Goal: Task Accomplishment & Management: Manage account settings

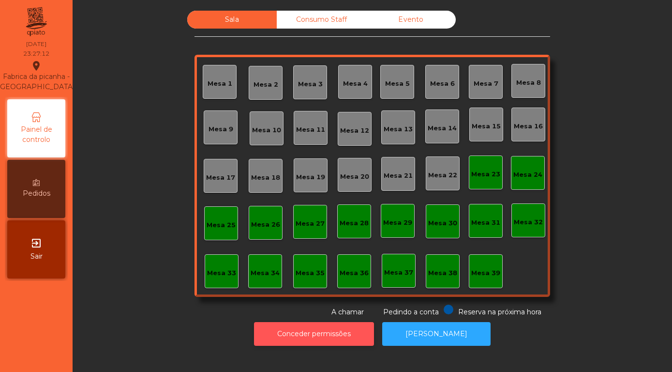
click at [313, 336] on button "Conceder permissões" at bounding box center [314, 334] width 120 height 24
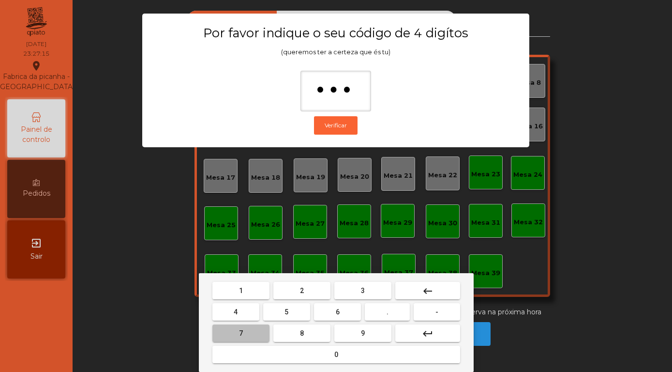
type input "****"
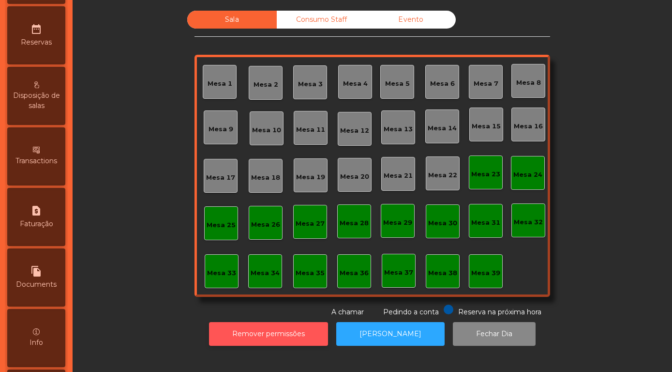
scroll to position [458, 0]
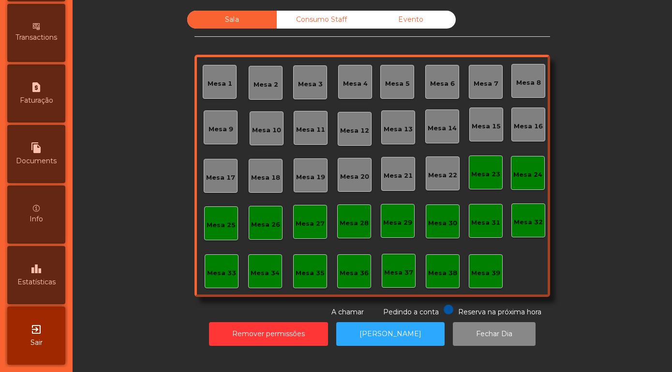
click at [33, 285] on span "Estatísticas" at bounding box center [36, 282] width 38 height 10
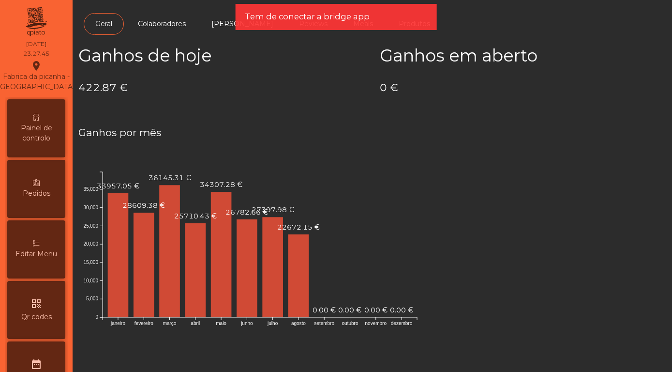
click at [31, 137] on span "Painel de controlo" at bounding box center [36, 133] width 53 height 20
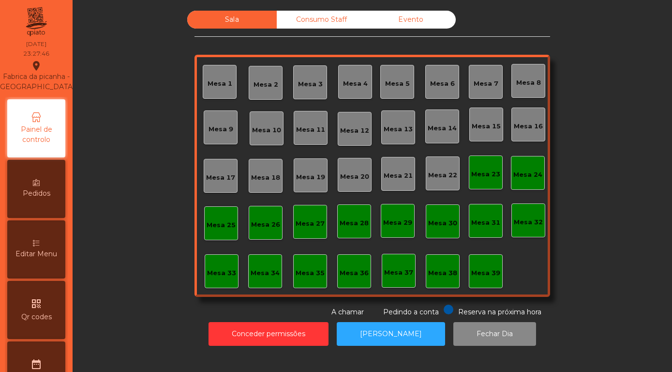
click at [440, 32] on div "Sala Consumo Staff Evento Mesa 1 [GEOGRAPHIC_DATA] 3 Mesa 4 Mesa 5 Mesa 6 [GEOG…" at bounding box center [373, 164] width 356 height 306
click at [438, 23] on div "Evento" at bounding box center [411, 20] width 90 height 18
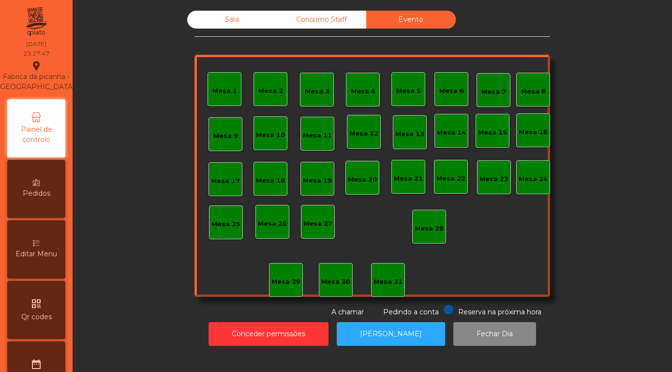
click at [230, 17] on div "Sala" at bounding box center [232, 20] width 90 height 18
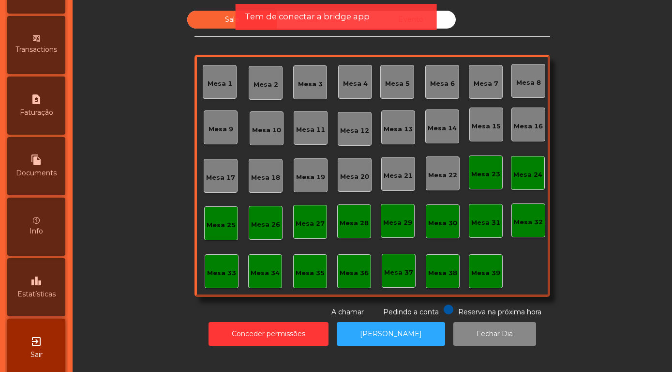
scroll to position [458, 0]
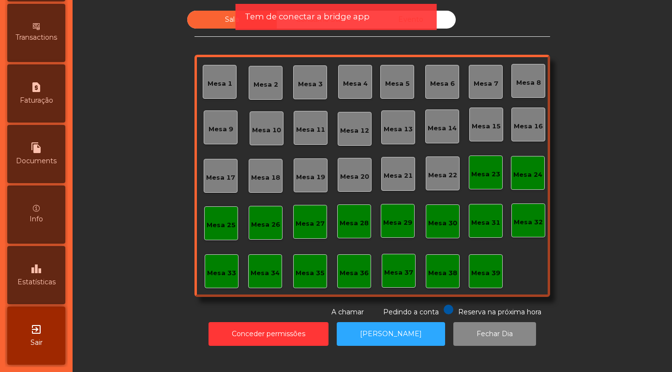
click at [35, 271] on icon "leaderboard" at bounding box center [36, 269] width 12 height 12
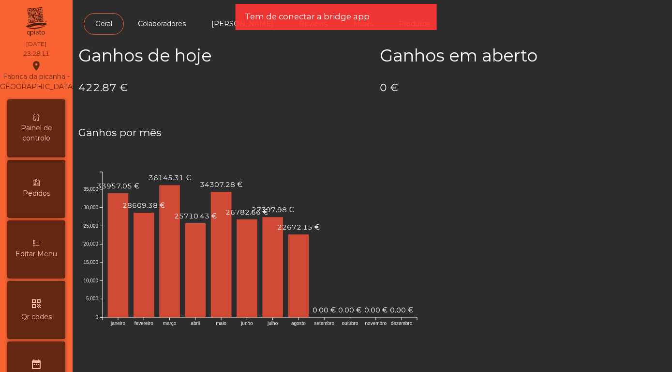
click at [27, 133] on span "Painel de controlo" at bounding box center [36, 133] width 53 height 20
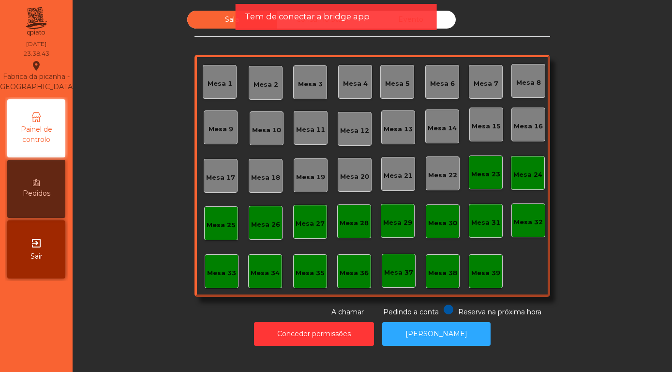
click at [37, 253] on span "Sair" at bounding box center [36, 256] width 12 height 10
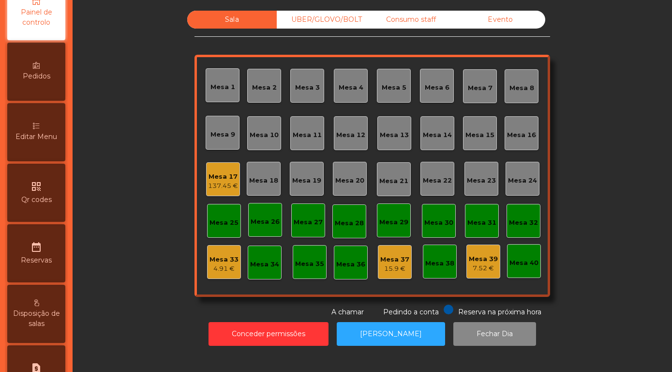
scroll to position [277, 0]
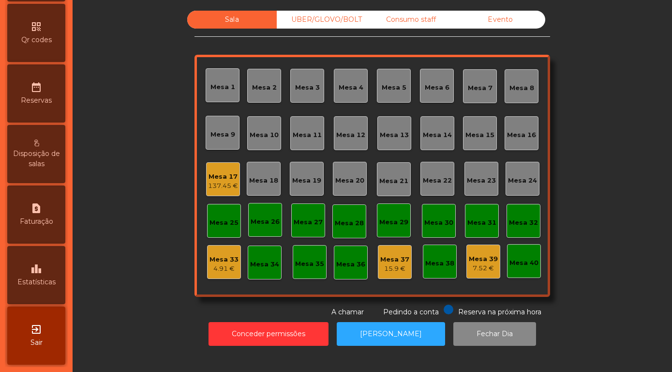
click at [35, 282] on span "Estatísticas" at bounding box center [36, 282] width 38 height 10
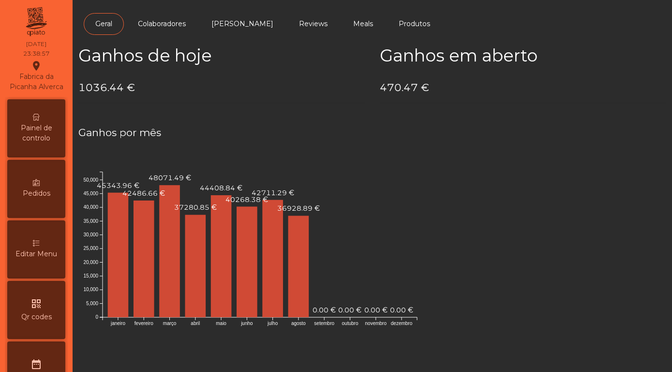
click at [28, 131] on span "Painel de controlo" at bounding box center [36, 133] width 53 height 20
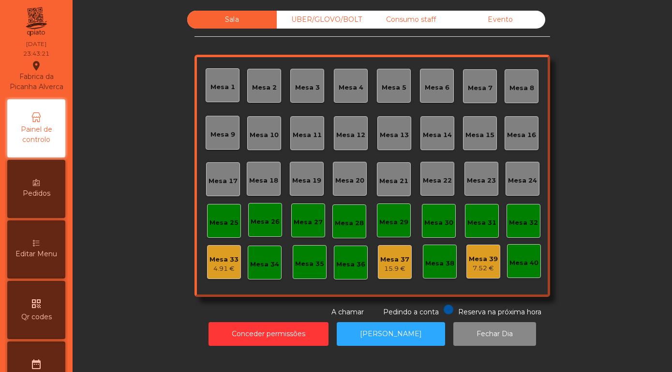
click at [615, 234] on div "Sala UBER/GLOVO/BOLT Consumo staff Evento Mesa 1 Mesa 2 [GEOGRAPHIC_DATA] 4 [GE…" at bounding box center [372, 164] width 573 height 306
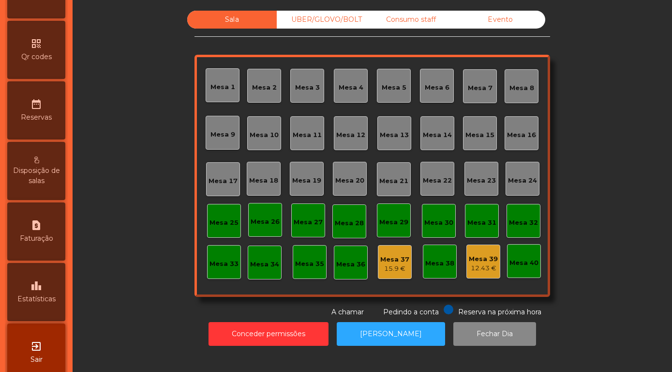
scroll to position [277, 0]
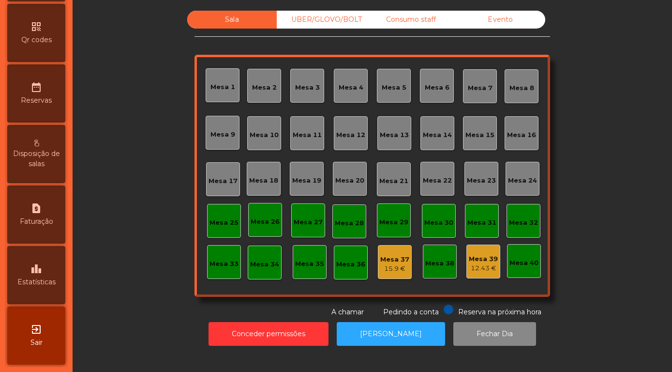
click at [40, 272] on icon "leaderboard" at bounding box center [36, 269] width 12 height 12
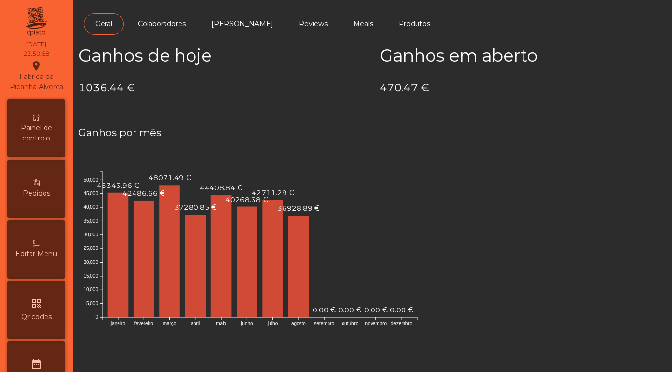
click at [28, 143] on div "Painel de controlo" at bounding box center [36, 128] width 58 height 58
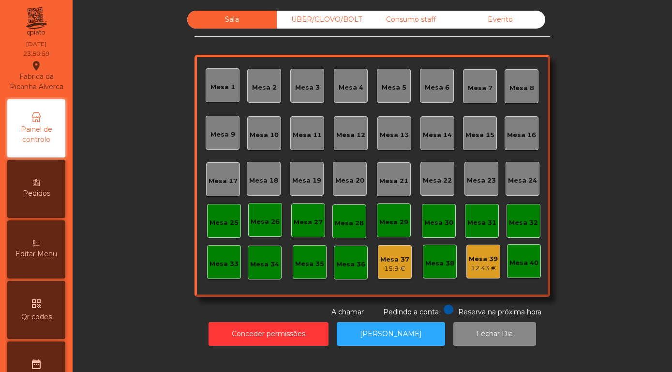
click at [504, 29] on div "Evento" at bounding box center [501, 20] width 90 height 18
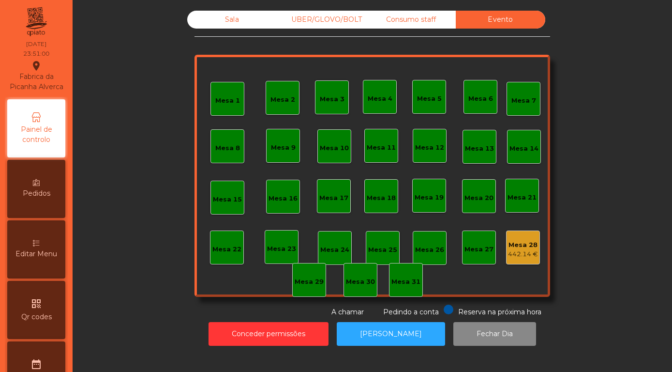
click at [525, 259] on div "442.14 €" at bounding box center [523, 254] width 30 height 10
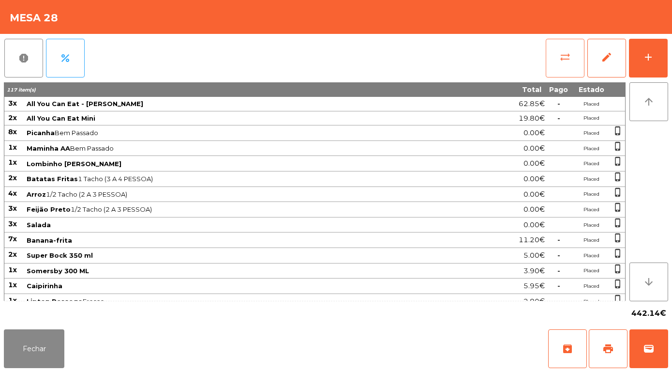
click at [562, 60] on span "sync_alt" at bounding box center [565, 57] width 12 height 12
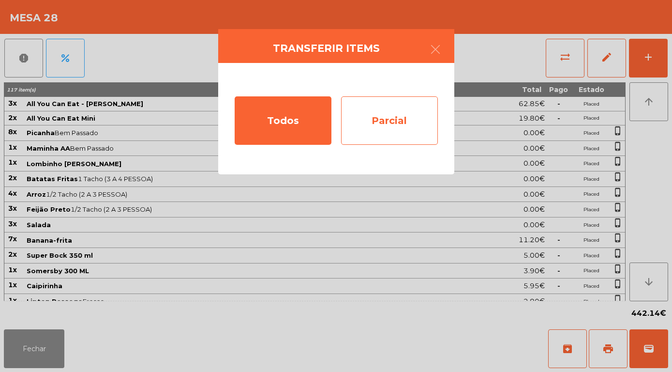
click at [398, 123] on div "Parcial" at bounding box center [389, 120] width 97 height 48
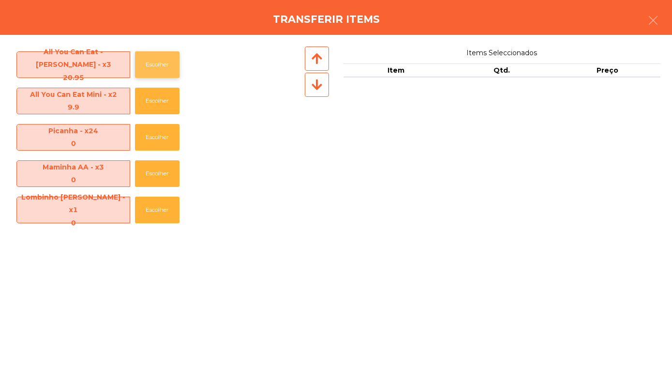
click at [157, 62] on button "Escolher" at bounding box center [157, 64] width 45 height 27
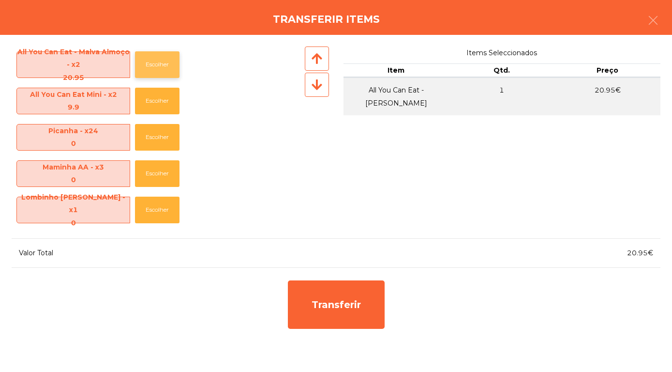
click at [157, 65] on button "Escolher" at bounding box center [157, 64] width 45 height 27
click at [149, 61] on button "Escolher" at bounding box center [157, 64] width 45 height 27
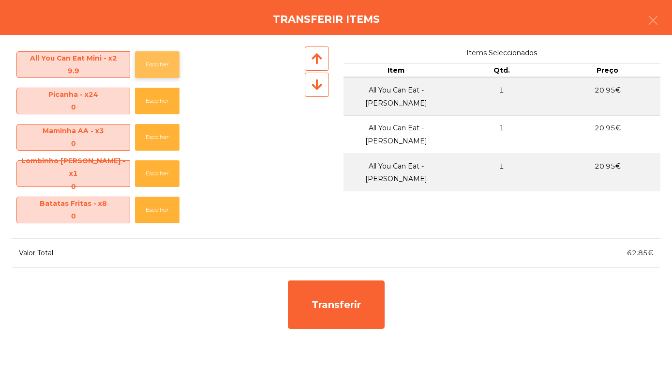
click at [160, 69] on button "Escolher" at bounding box center [157, 64] width 45 height 27
click at [160, 64] on button "Escolher" at bounding box center [157, 64] width 45 height 27
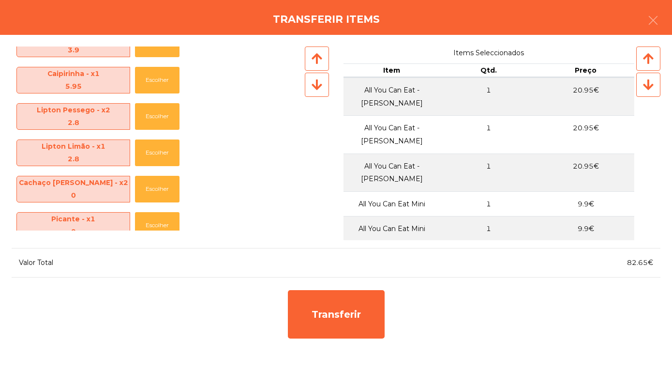
scroll to position [346, 0]
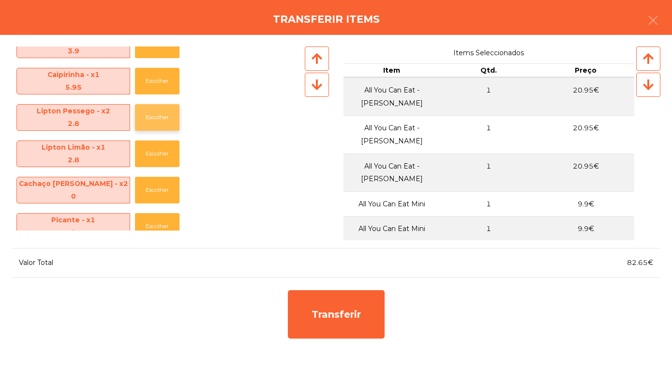
click at [153, 121] on button "Escolher" at bounding box center [157, 117] width 45 height 27
click at [152, 119] on button "Escolher" at bounding box center [157, 117] width 45 height 27
click at [157, 121] on button "Escolher" at bounding box center [157, 117] width 45 height 27
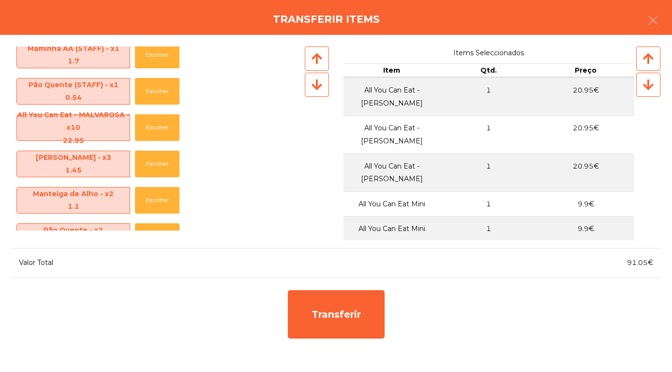
scroll to position [482, 0]
click at [155, 133] on button "Escolher" at bounding box center [157, 127] width 45 height 27
click at [160, 128] on button "Escolher" at bounding box center [157, 127] width 45 height 27
click at [157, 130] on button "Escolher" at bounding box center [157, 127] width 45 height 27
click at [154, 128] on button "Escolher" at bounding box center [157, 127] width 45 height 27
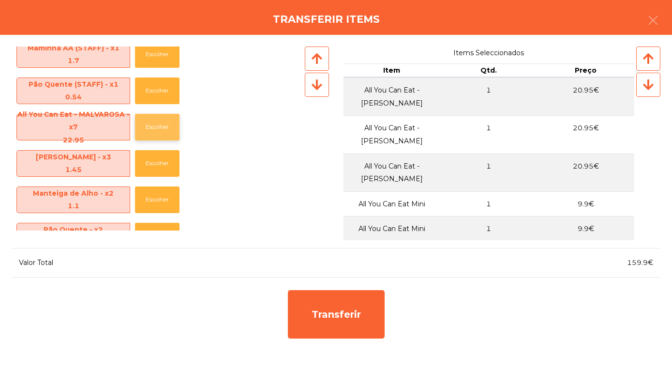
click at [152, 130] on button "Escolher" at bounding box center [157, 127] width 45 height 27
click at [153, 128] on button "Escolher" at bounding box center [157, 127] width 45 height 27
click at [157, 126] on button "Escolher" at bounding box center [157, 127] width 45 height 27
click at [158, 127] on button "Escolher" at bounding box center [157, 127] width 45 height 27
click at [159, 125] on button "Escolher" at bounding box center [157, 127] width 45 height 27
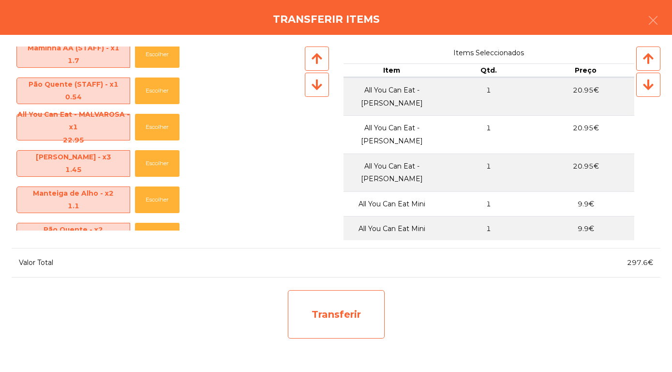
click at [341, 315] on div "Transferir" at bounding box center [336, 314] width 97 height 48
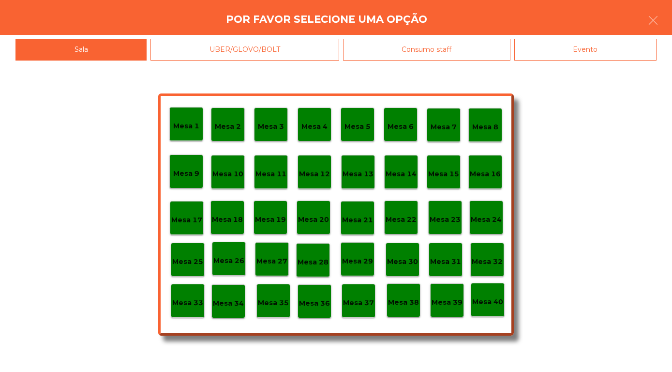
click at [397, 264] on p "Mesa 30" at bounding box center [402, 261] width 31 height 11
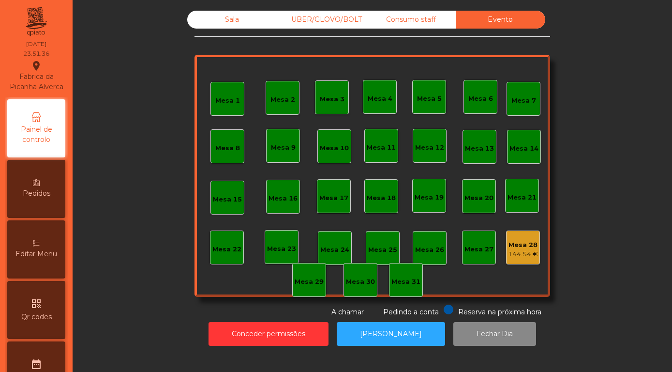
click at [233, 27] on div "Sala" at bounding box center [232, 20] width 90 height 18
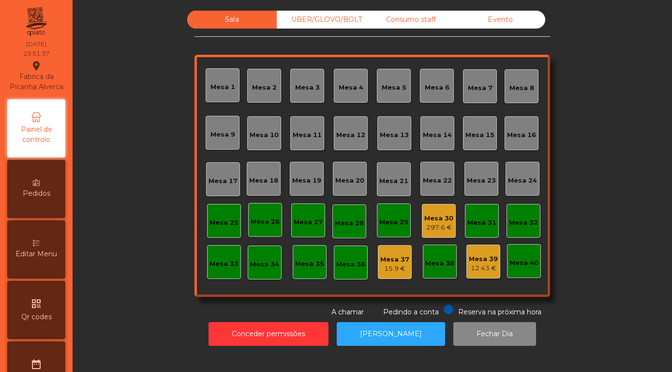
click at [439, 223] on div "Mesa 30" at bounding box center [438, 218] width 29 height 10
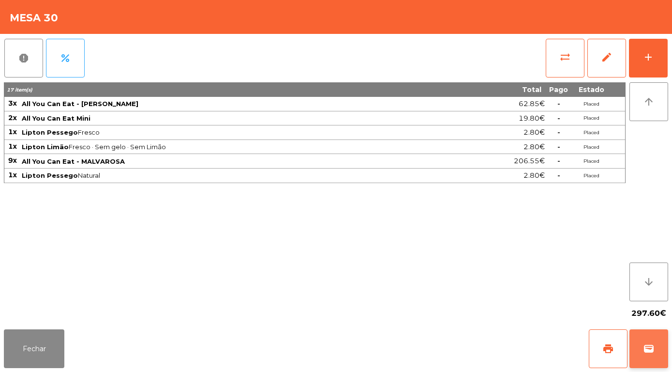
click at [649, 358] on button "wallet" at bounding box center [649, 348] width 39 height 39
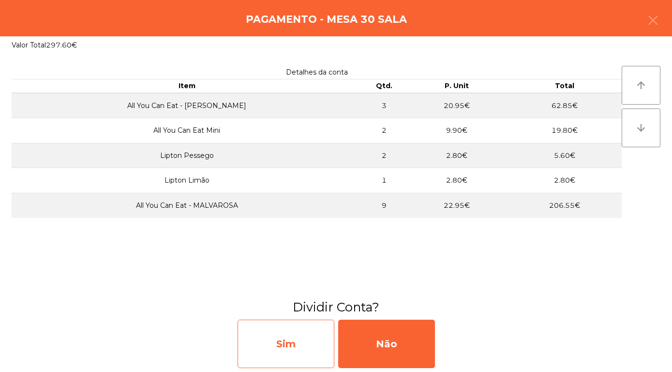
click at [282, 346] on div "Sim" at bounding box center [286, 343] width 97 height 48
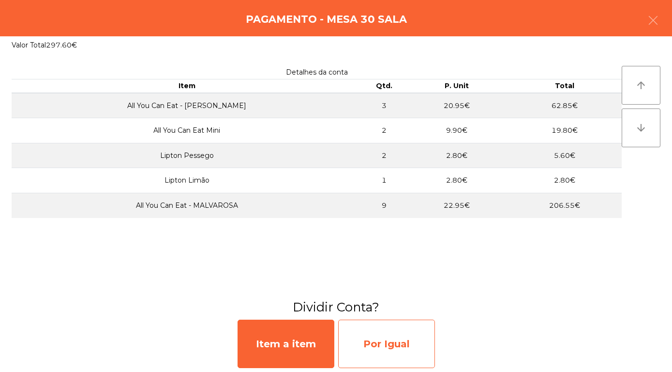
click at [391, 346] on div "Por Igual" at bounding box center [386, 343] width 97 height 48
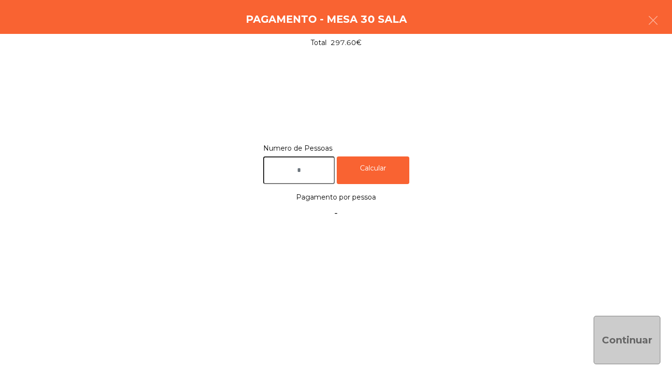
click at [306, 175] on input "text" at bounding box center [299, 170] width 72 height 28
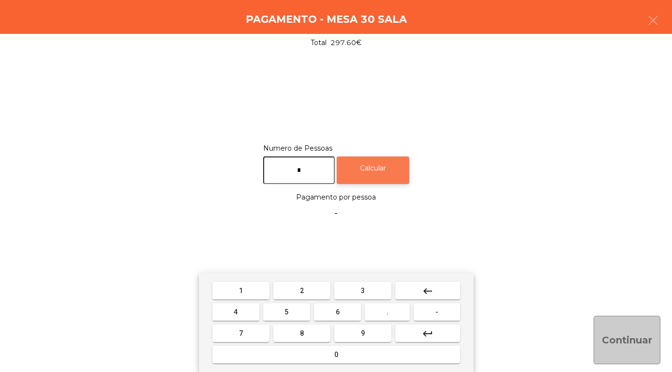
type input "*"
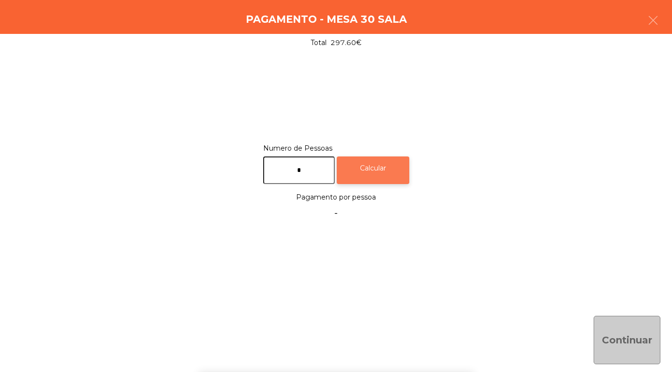
click at [390, 167] on div "Calcular" at bounding box center [373, 170] width 73 height 28
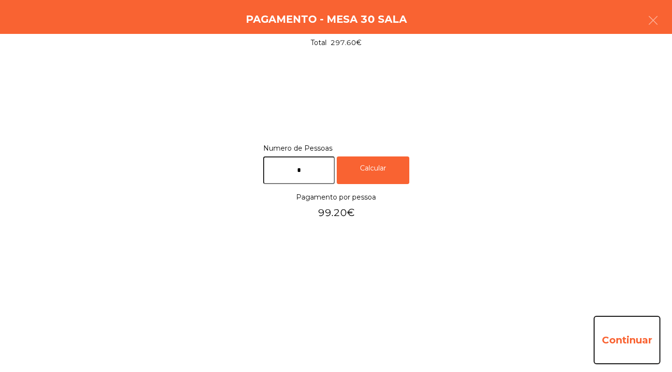
click at [635, 338] on button "Continuar" at bounding box center [627, 339] width 67 height 48
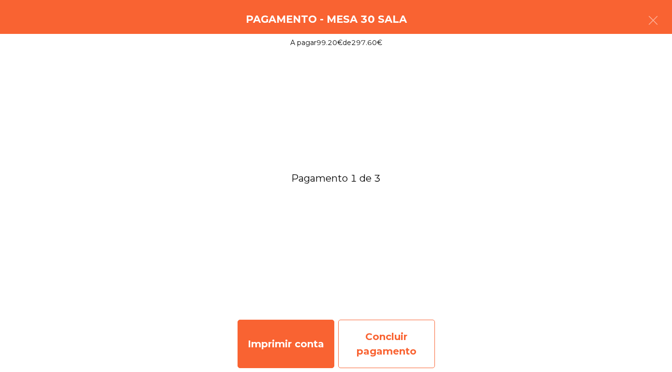
click at [370, 338] on div "Concluir pagamento" at bounding box center [386, 343] width 97 height 48
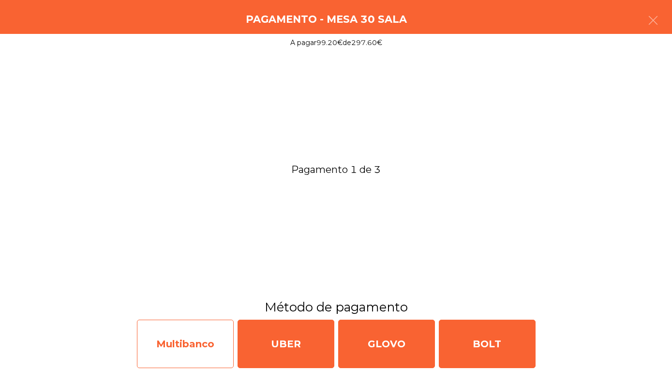
click at [163, 348] on div "Multibanco" at bounding box center [185, 343] width 97 height 48
select select "**"
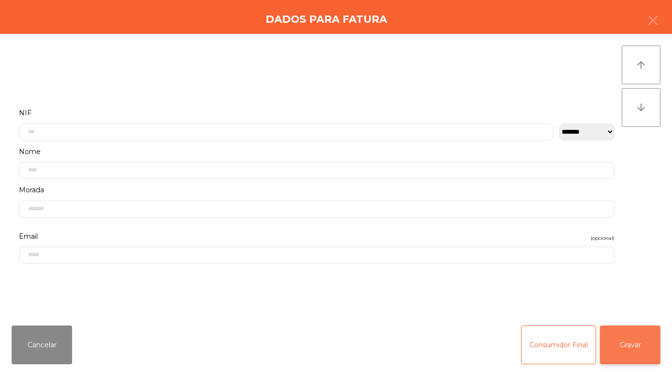
click at [637, 351] on button "Gravar" at bounding box center [630, 344] width 60 height 39
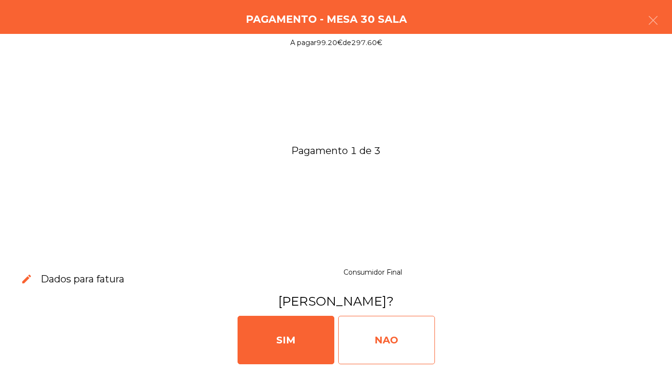
click at [381, 340] on div "NAO" at bounding box center [386, 339] width 97 height 48
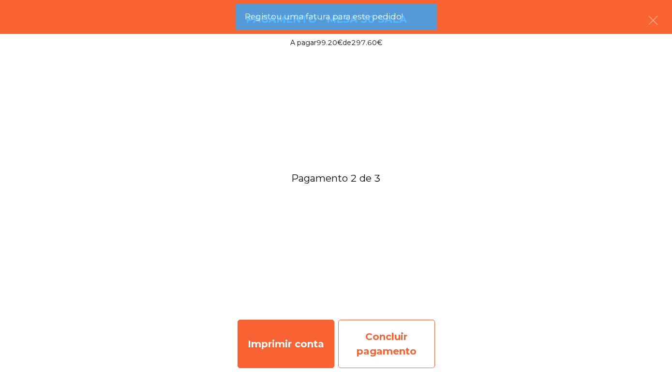
click at [379, 349] on div "Concluir pagamento" at bounding box center [386, 343] width 97 height 48
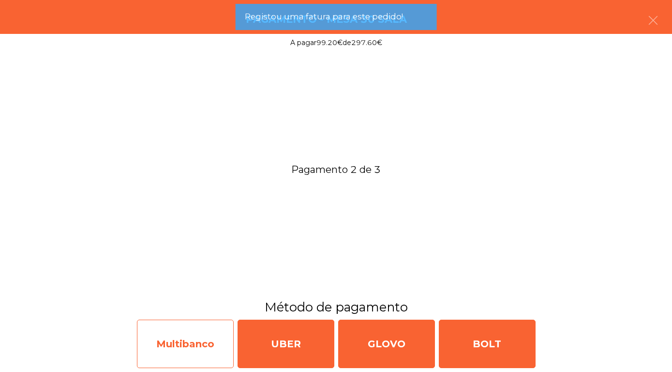
click at [185, 344] on div "Multibanco" at bounding box center [185, 343] width 97 height 48
select select "**"
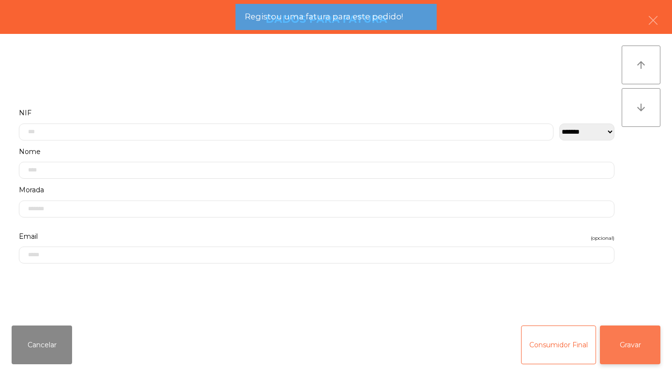
click at [645, 350] on button "Gravar" at bounding box center [630, 344] width 60 height 39
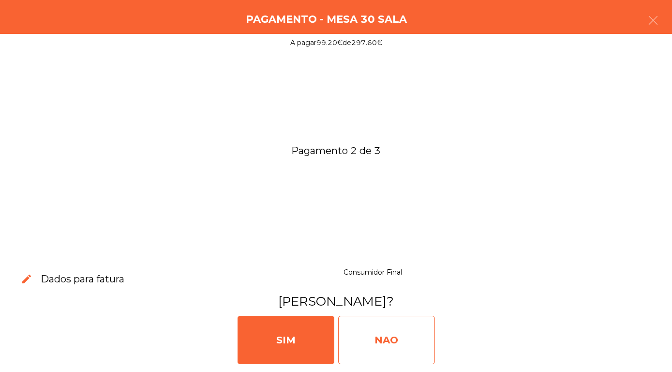
click at [391, 346] on div "NAO" at bounding box center [386, 339] width 97 height 48
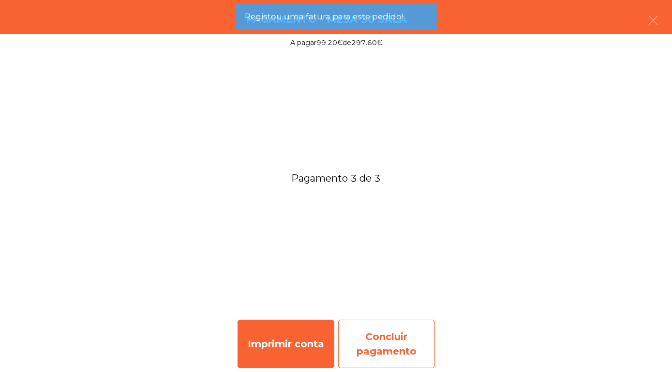
click at [374, 348] on div "Concluir pagamento" at bounding box center [386, 343] width 97 height 48
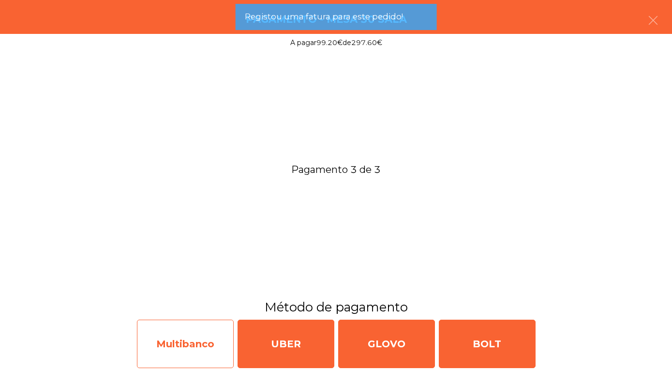
click at [195, 348] on div "Multibanco" at bounding box center [185, 343] width 97 height 48
select select "**"
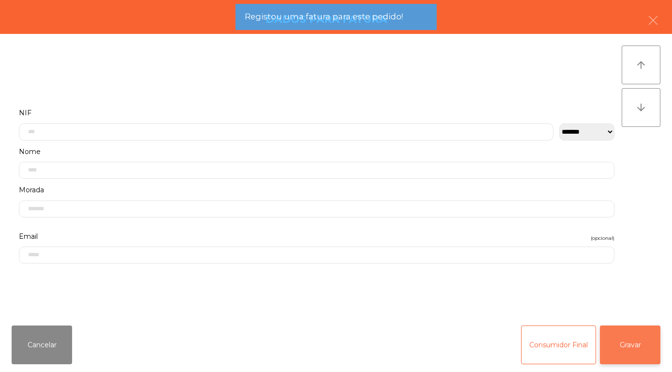
click at [642, 346] on button "Gravar" at bounding box center [630, 344] width 60 height 39
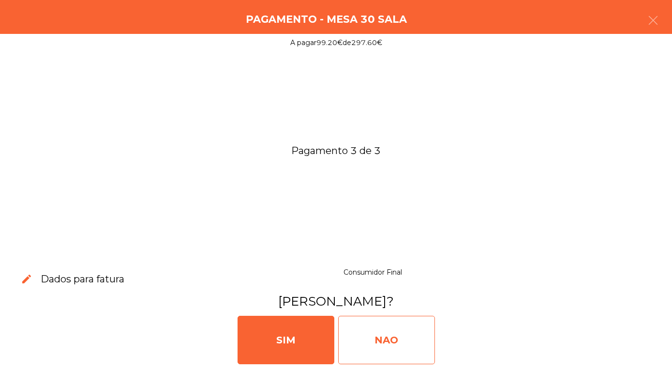
click at [377, 341] on div "NAO" at bounding box center [386, 339] width 97 height 48
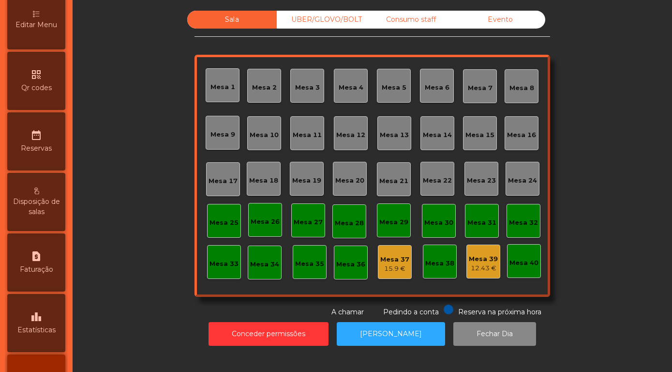
scroll to position [277, 0]
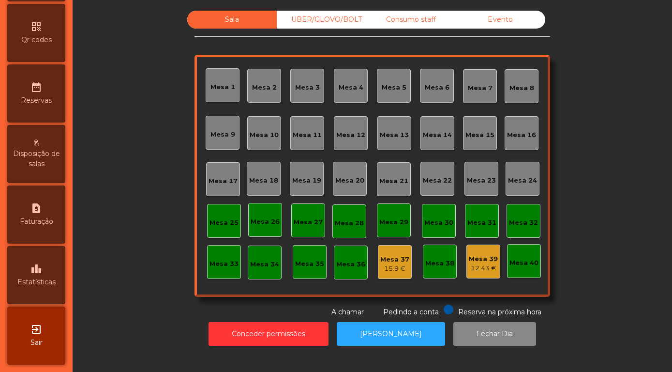
click at [28, 284] on span "Estatísticas" at bounding box center [36, 282] width 38 height 10
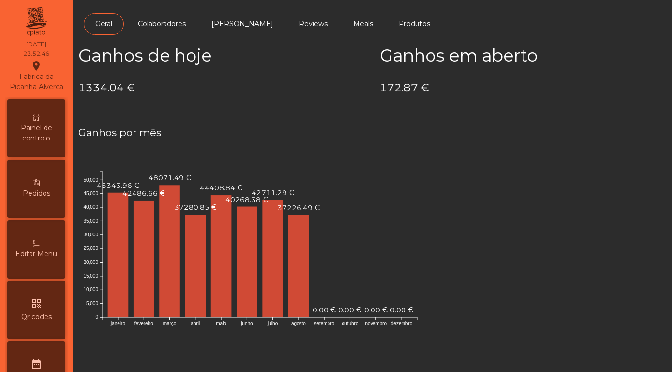
click at [36, 130] on span "Painel de controlo" at bounding box center [36, 133] width 53 height 20
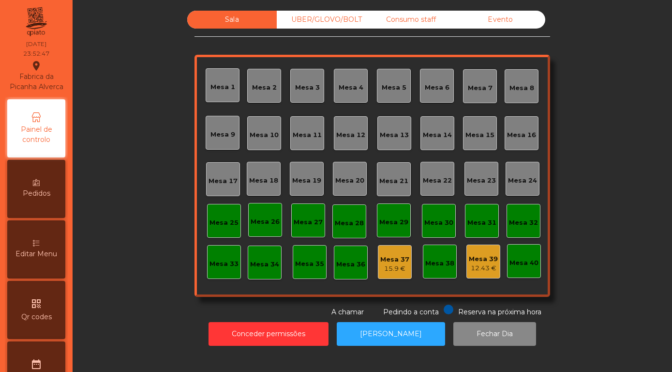
click at [506, 29] on div "Evento" at bounding box center [501, 20] width 90 height 18
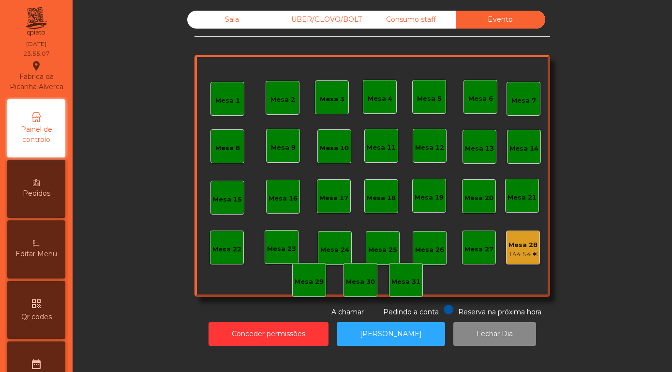
click at [532, 250] on div "Mesa 28" at bounding box center [523, 245] width 30 height 10
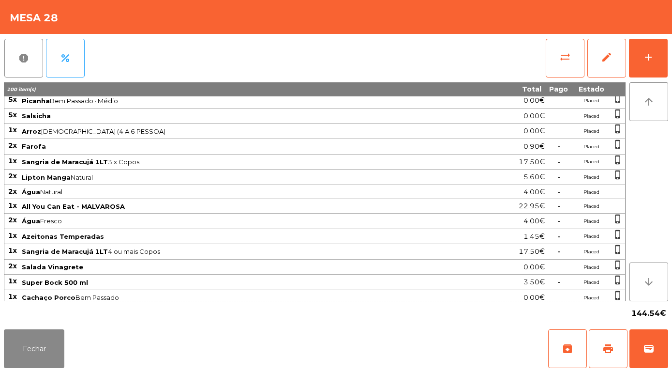
scroll to position [443, 0]
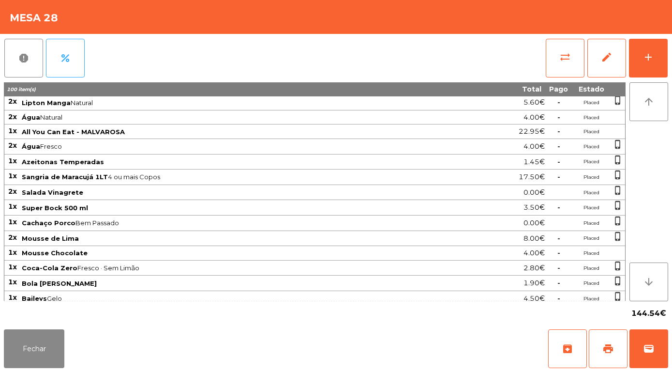
drag, startPoint x: 7, startPoint y: 103, endPoint x: 568, endPoint y: 294, distance: 592.3
copy tbody "2l Ipsumdo Sit Ametcon 5.94€ Adipis elits_doeius 6t Incidid UT Lab Etdolor 7.52…"
click at [39, 348] on button "Fechar" at bounding box center [34, 348] width 60 height 39
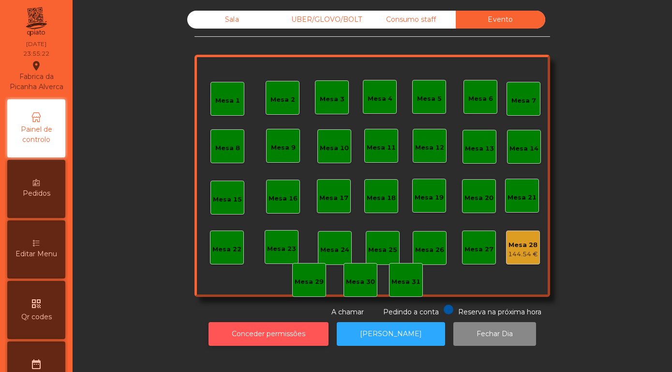
click at [266, 345] on button "Conceder permissões" at bounding box center [269, 334] width 120 height 24
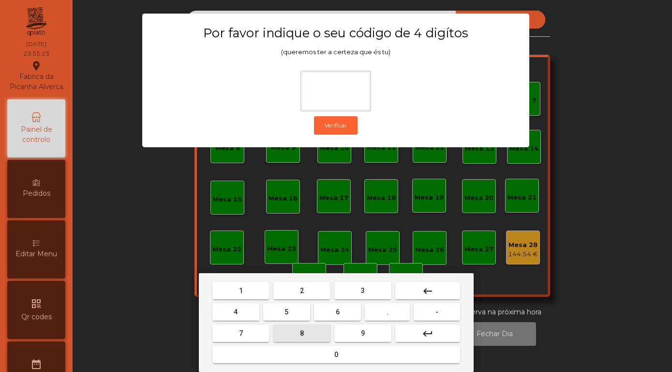
click at [296, 333] on button "8" at bounding box center [301, 332] width 57 height 17
click at [283, 317] on button "5" at bounding box center [286, 311] width 47 height 17
click at [241, 333] on span "7" at bounding box center [241, 333] width 4 height 8
click at [422, 294] on mat-icon "keyboard_backspace" at bounding box center [428, 291] width 12 height 12
click at [423, 294] on mat-icon "keyboard_backspace" at bounding box center [428, 291] width 12 height 12
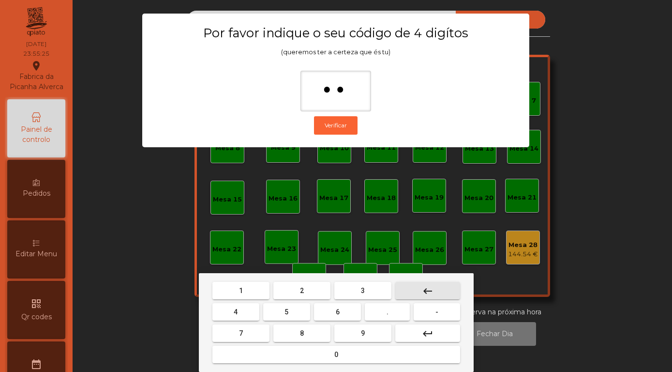
type input "*"
click at [420, 292] on button "keyboard_backspace" at bounding box center [427, 290] width 65 height 17
click at [418, 288] on button "keyboard_backspace" at bounding box center [427, 290] width 65 height 17
click at [412, 287] on button "keyboard_backspace" at bounding box center [427, 290] width 65 height 17
click at [299, 335] on button "8" at bounding box center [301, 332] width 57 height 17
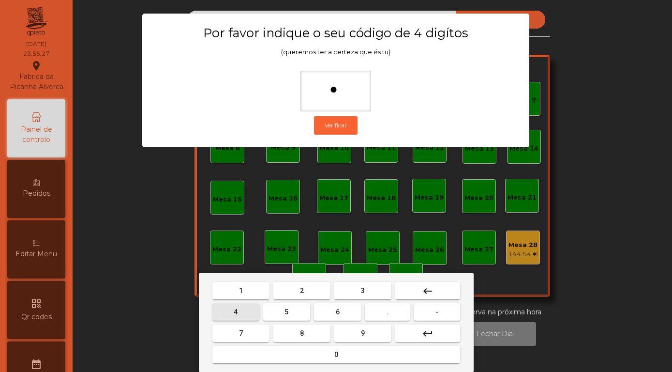
click at [243, 313] on button "4" at bounding box center [235, 311] width 47 height 17
click at [289, 311] on button "5" at bounding box center [286, 311] width 47 height 17
click at [243, 336] on button "7" at bounding box center [240, 332] width 57 height 17
type input "****"
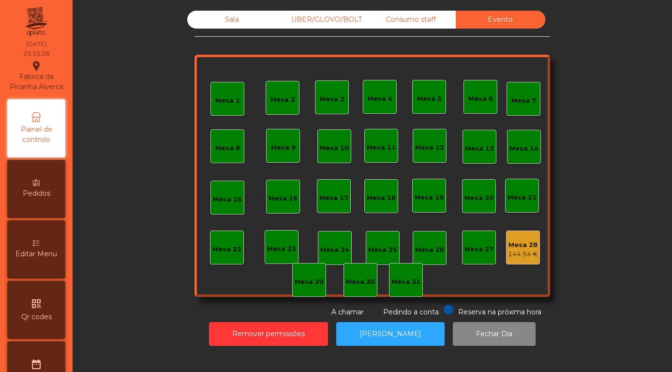
click at [525, 259] on div "144.54 €" at bounding box center [523, 254] width 30 height 10
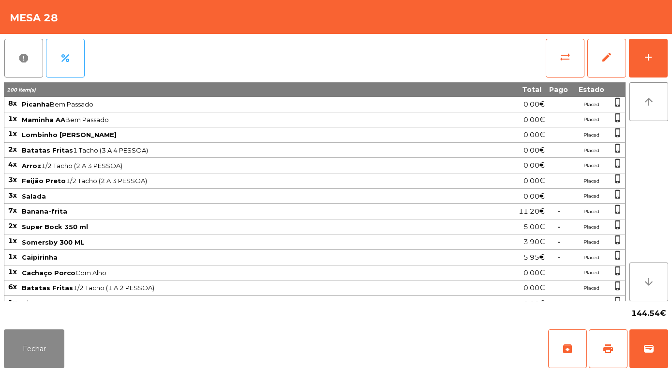
click at [608, 82] on div "100 item(s) Total Pago Estado 8x Picanha Bem Passado 0.00€ Placed phone_iphone …" at bounding box center [315, 191] width 622 height 219
click at [612, 56] on span "edit" at bounding box center [607, 57] width 12 height 12
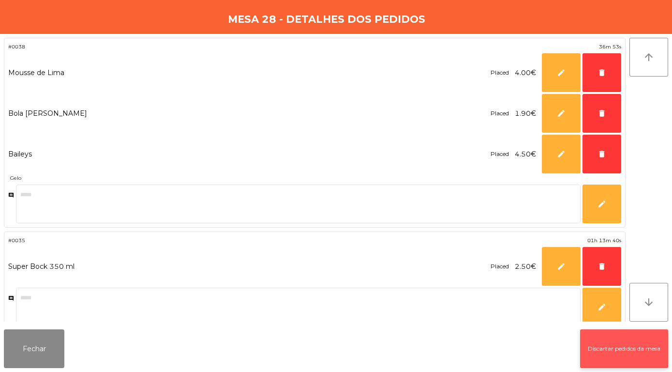
click at [614, 352] on button "Discartar pedidos da mesa" at bounding box center [624, 348] width 88 height 39
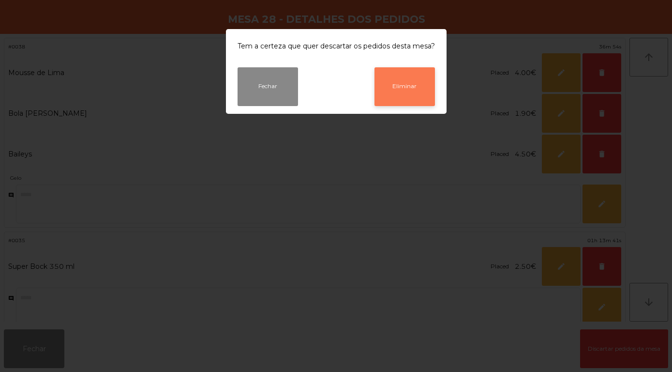
click at [403, 91] on button "Eliminar" at bounding box center [405, 86] width 60 height 39
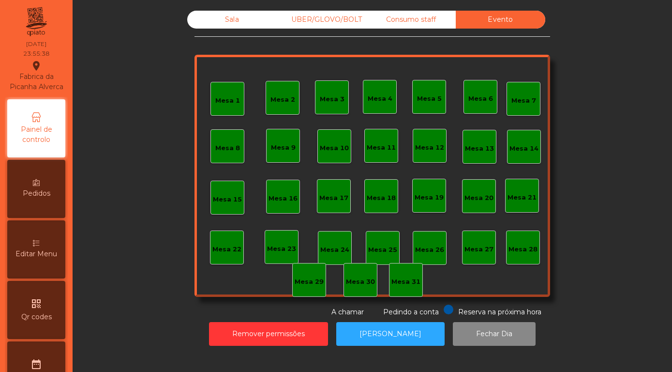
click at [236, 29] on div "Sala" at bounding box center [232, 20] width 90 height 18
